Goal: Task Accomplishment & Management: Use online tool/utility

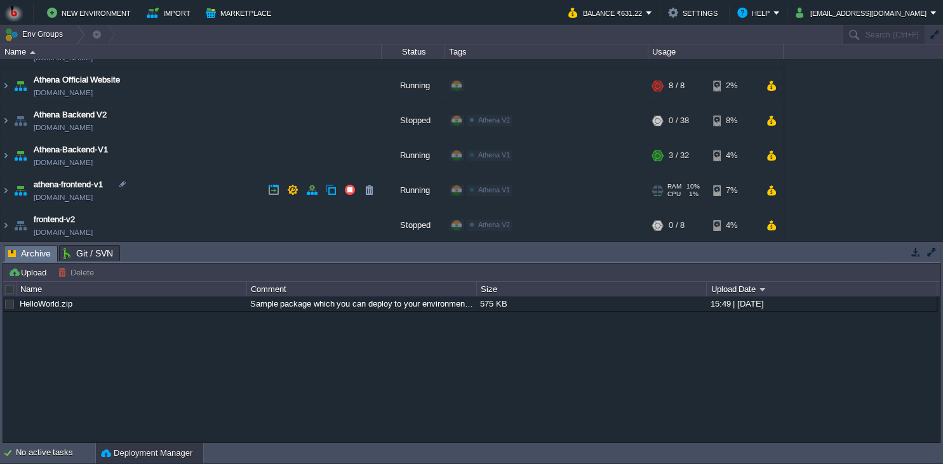
scroll to position [26, 0]
click at [199, 192] on td "athena-frontend-v1 [DOMAIN_NAME]" at bounding box center [191, 190] width 381 height 35
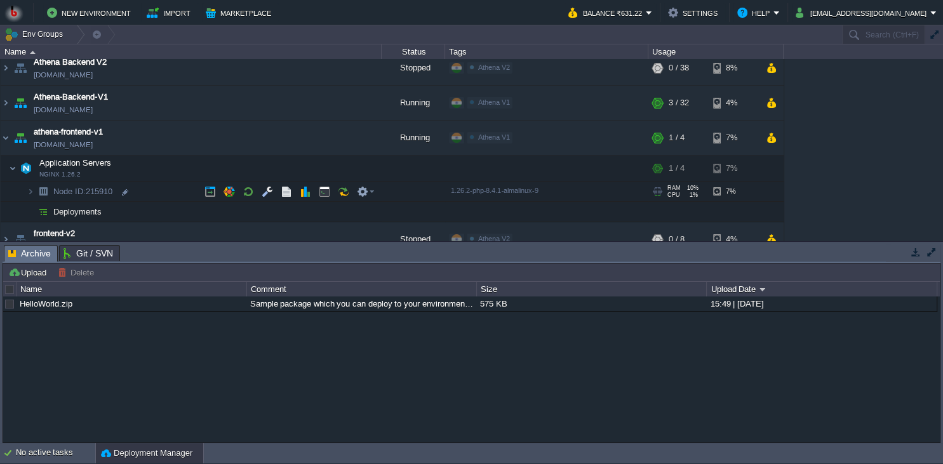
scroll to position [93, 0]
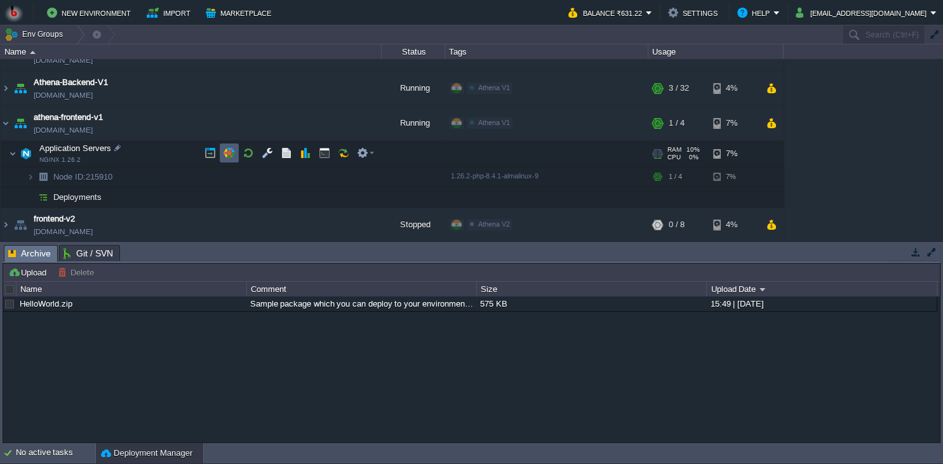
click at [233, 154] on button "button" at bounding box center [229, 152] width 11 height 11
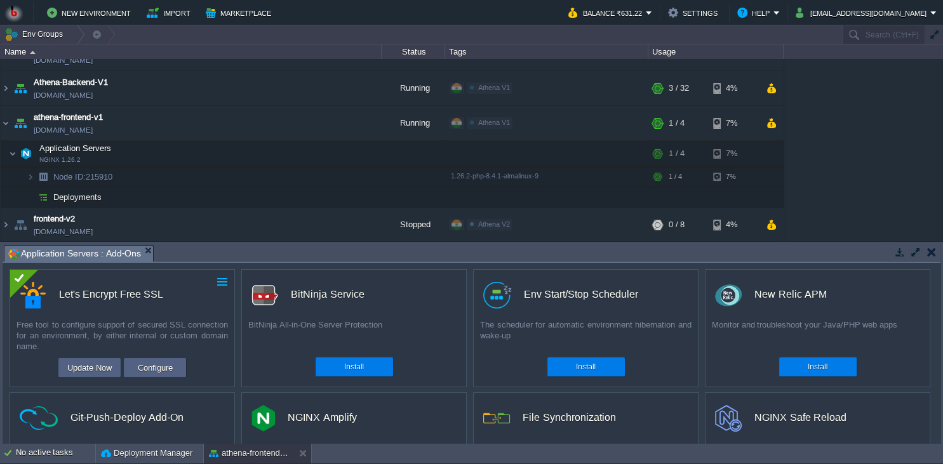
click at [220, 290] on td at bounding box center [222, 281] width 15 height 15
click at [202, 302] on link "Uninstall" at bounding box center [193, 301] width 71 height 15
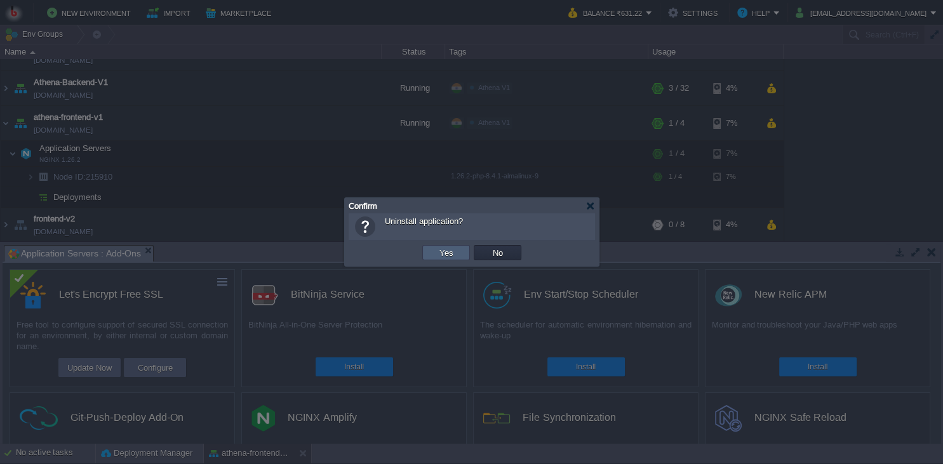
click at [451, 254] on button "Yes" at bounding box center [447, 252] width 22 height 11
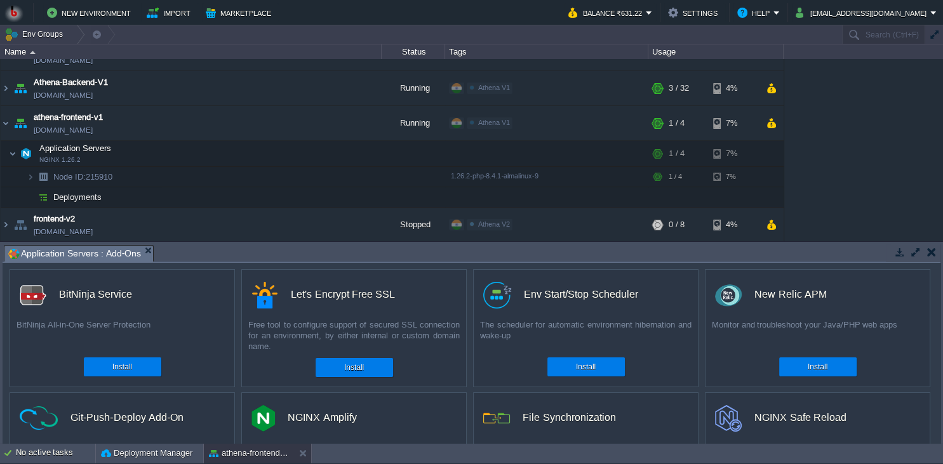
scroll to position [26, 0]
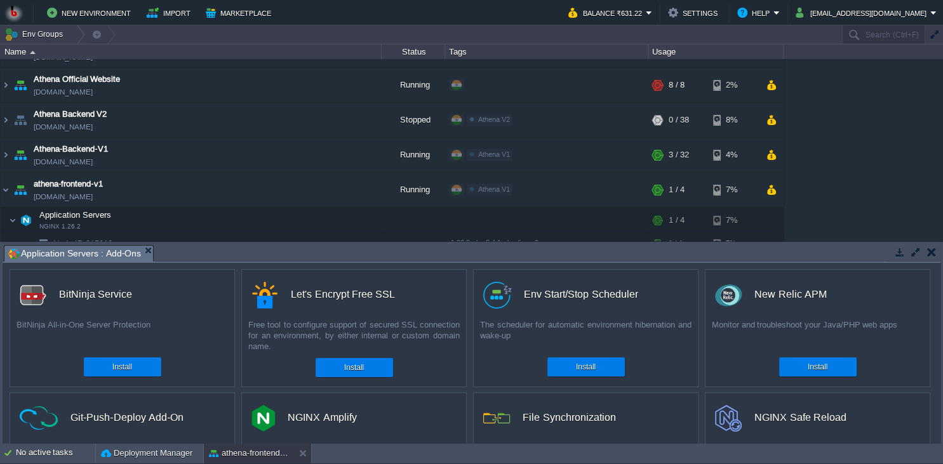
click at [929, 253] on button "button" at bounding box center [932, 251] width 9 height 11
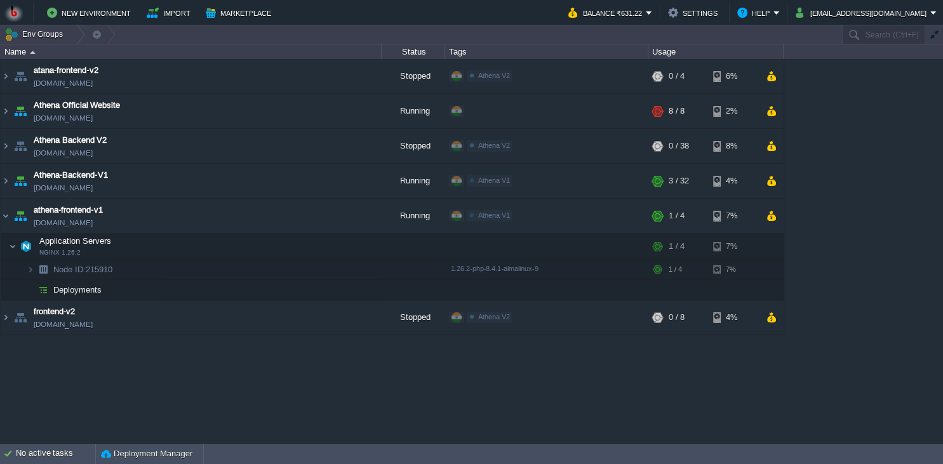
scroll to position [0, 0]
click at [309, 215] on button "button" at bounding box center [311, 215] width 11 height 11
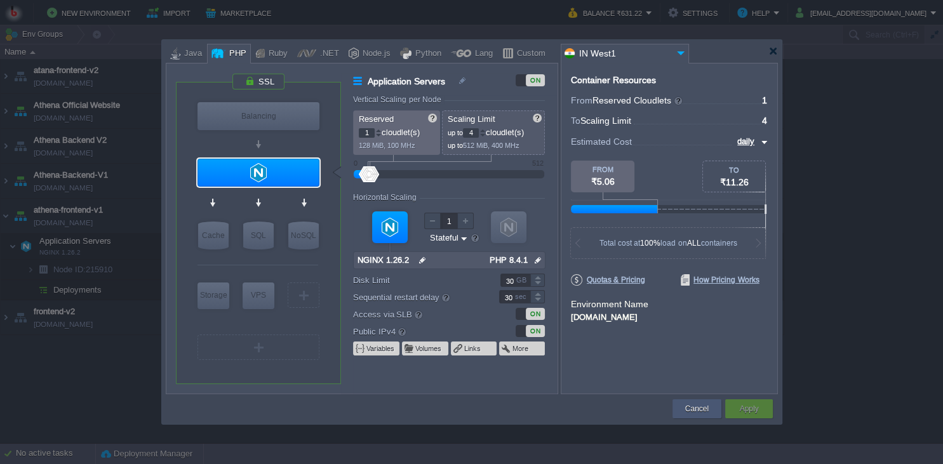
drag, startPoint x: 699, startPoint y: 412, endPoint x: 667, endPoint y: 403, distance: 33.4
click at [696, 411] on button "Cancel" at bounding box center [697, 409] width 24 height 13
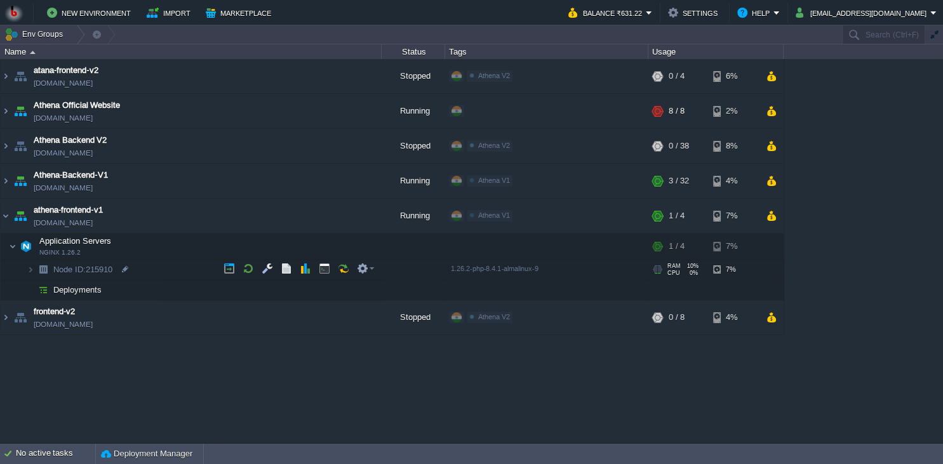
click at [182, 269] on td "Node ID: 215910" at bounding box center [191, 270] width 381 height 20
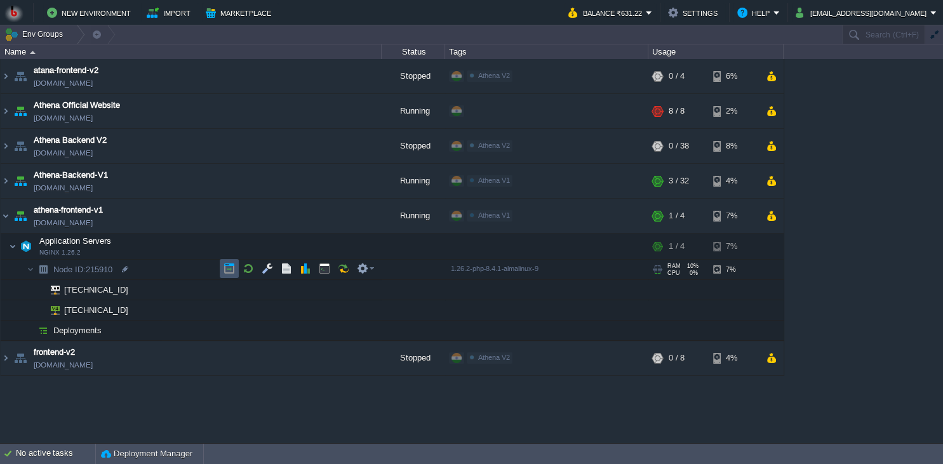
click at [225, 268] on button "button" at bounding box center [229, 268] width 11 height 11
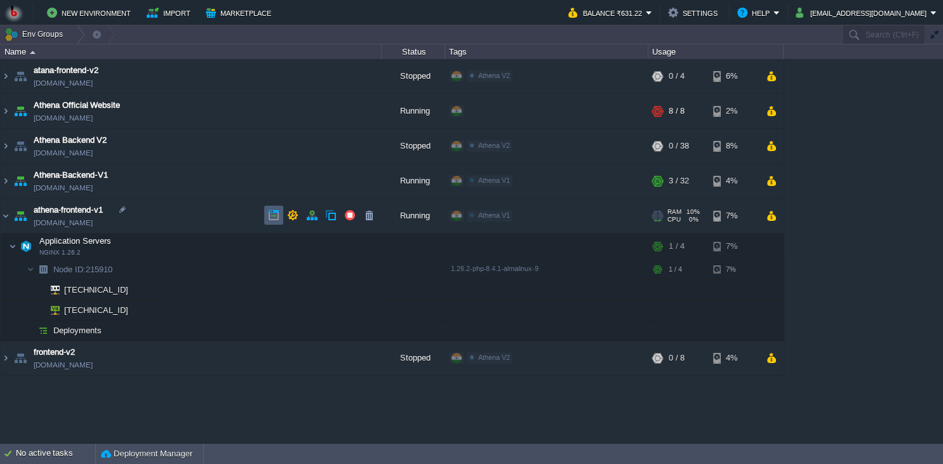
click at [268, 220] on td at bounding box center [273, 215] width 19 height 19
click at [306, 220] on button "button" at bounding box center [311, 215] width 11 height 11
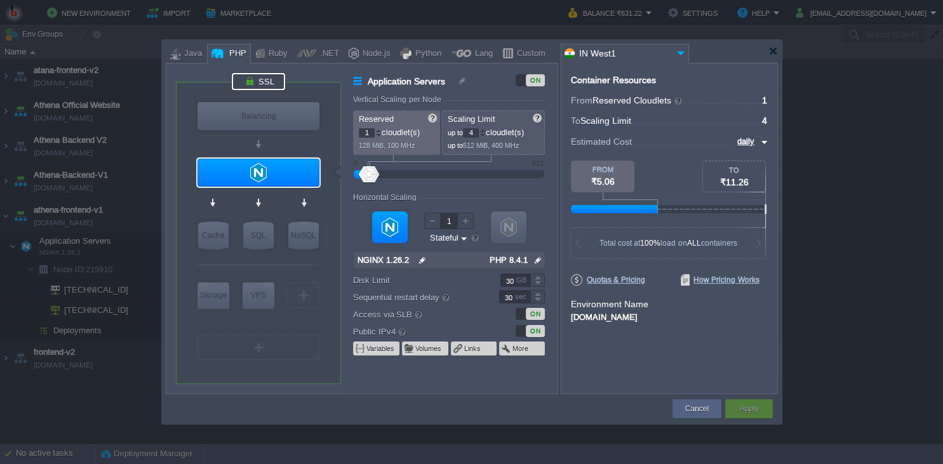
click at [262, 78] on div at bounding box center [258, 81] width 53 height 17
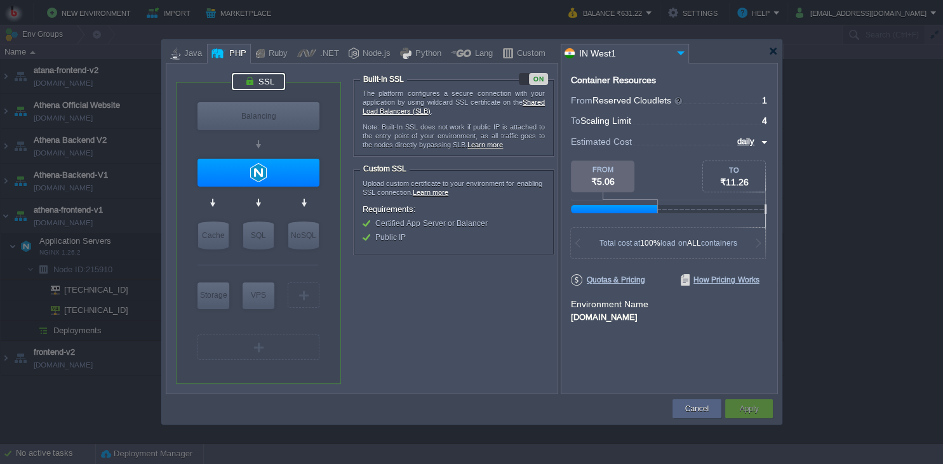
click at [536, 76] on div "ON" at bounding box center [538, 79] width 19 height 12
type input "NGINX 1.26.2"
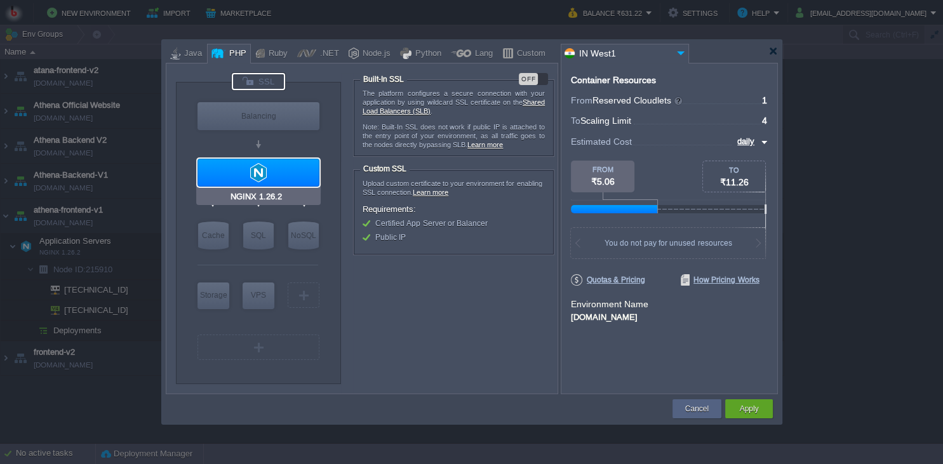
click at [286, 177] on div at bounding box center [259, 173] width 122 height 28
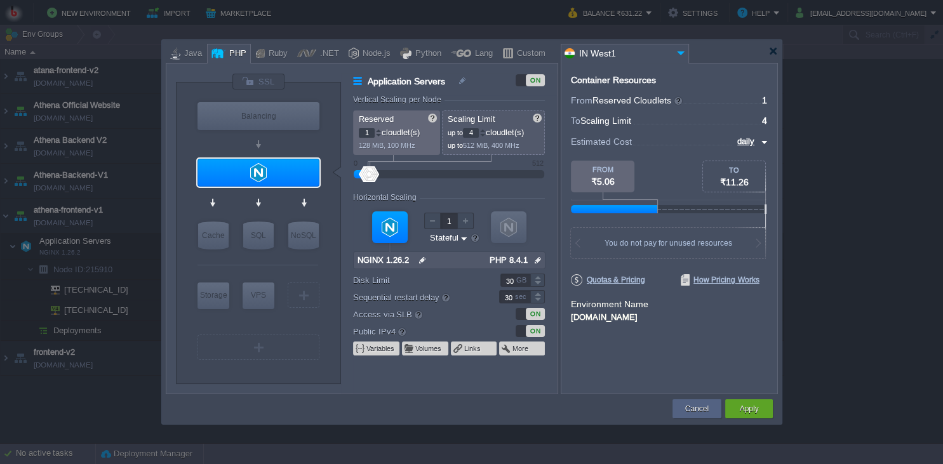
click at [535, 334] on div "ON" at bounding box center [535, 331] width 19 height 12
click at [738, 408] on div "Apply" at bounding box center [749, 409] width 29 height 19
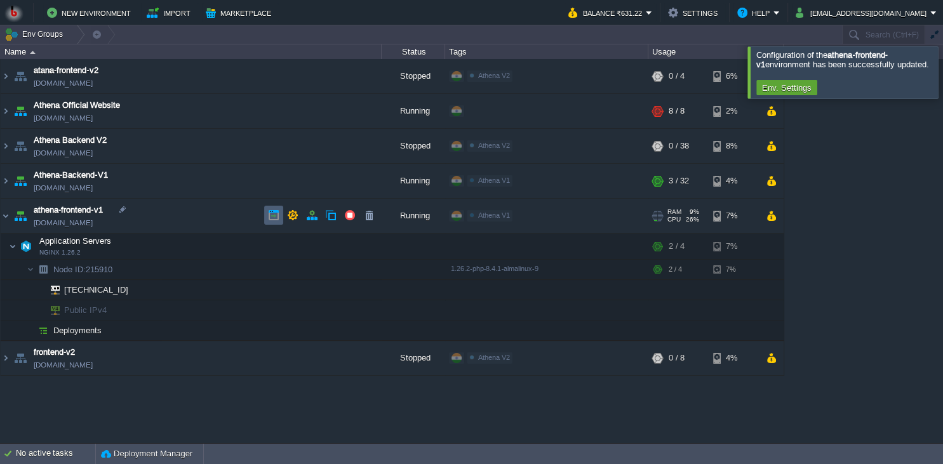
click at [274, 219] on button "button" at bounding box center [273, 215] width 11 height 11
